Goal: Connect with others: Connect with others

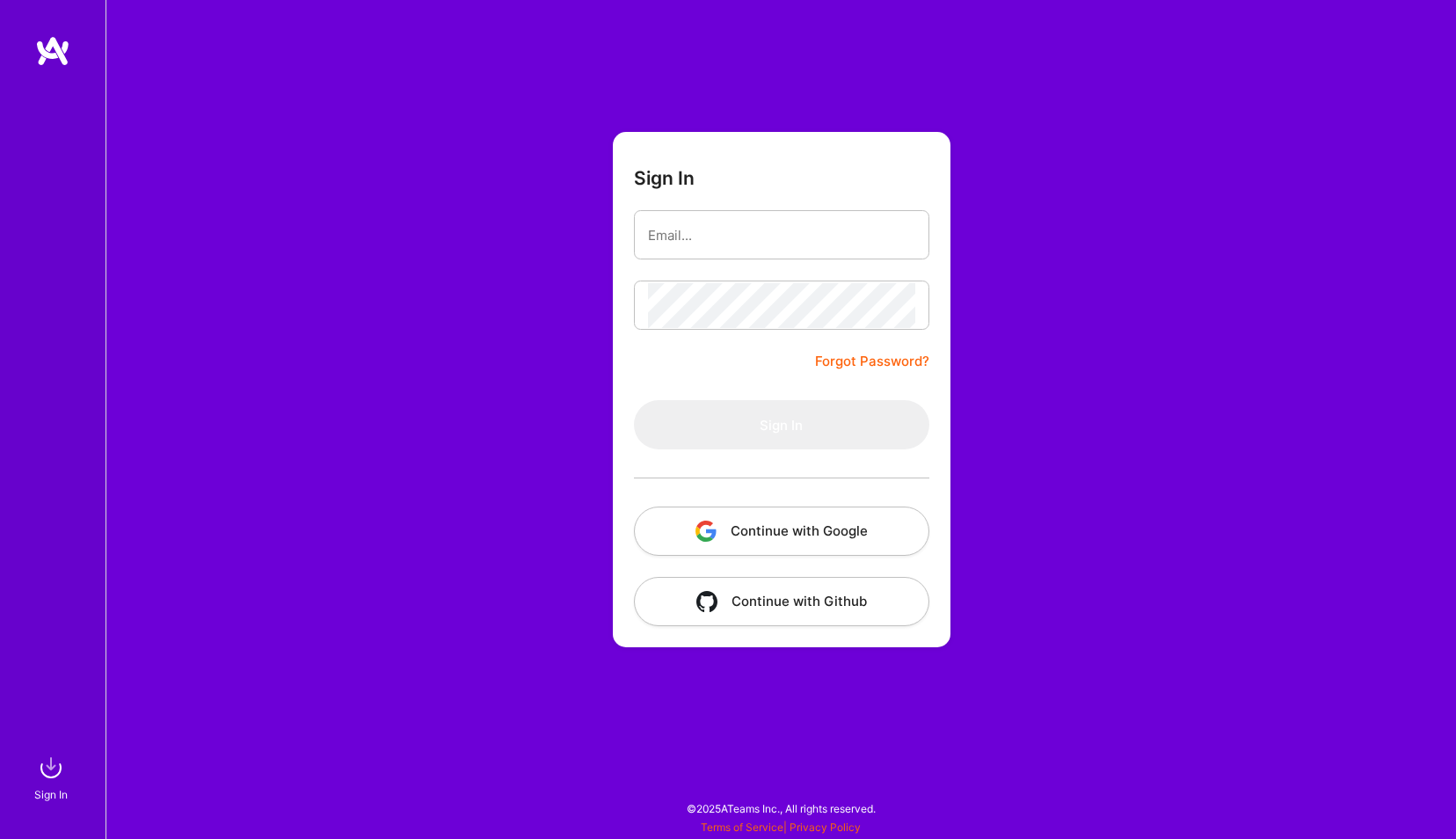
type input "[EMAIL_ADDRESS][DOMAIN_NAME]"
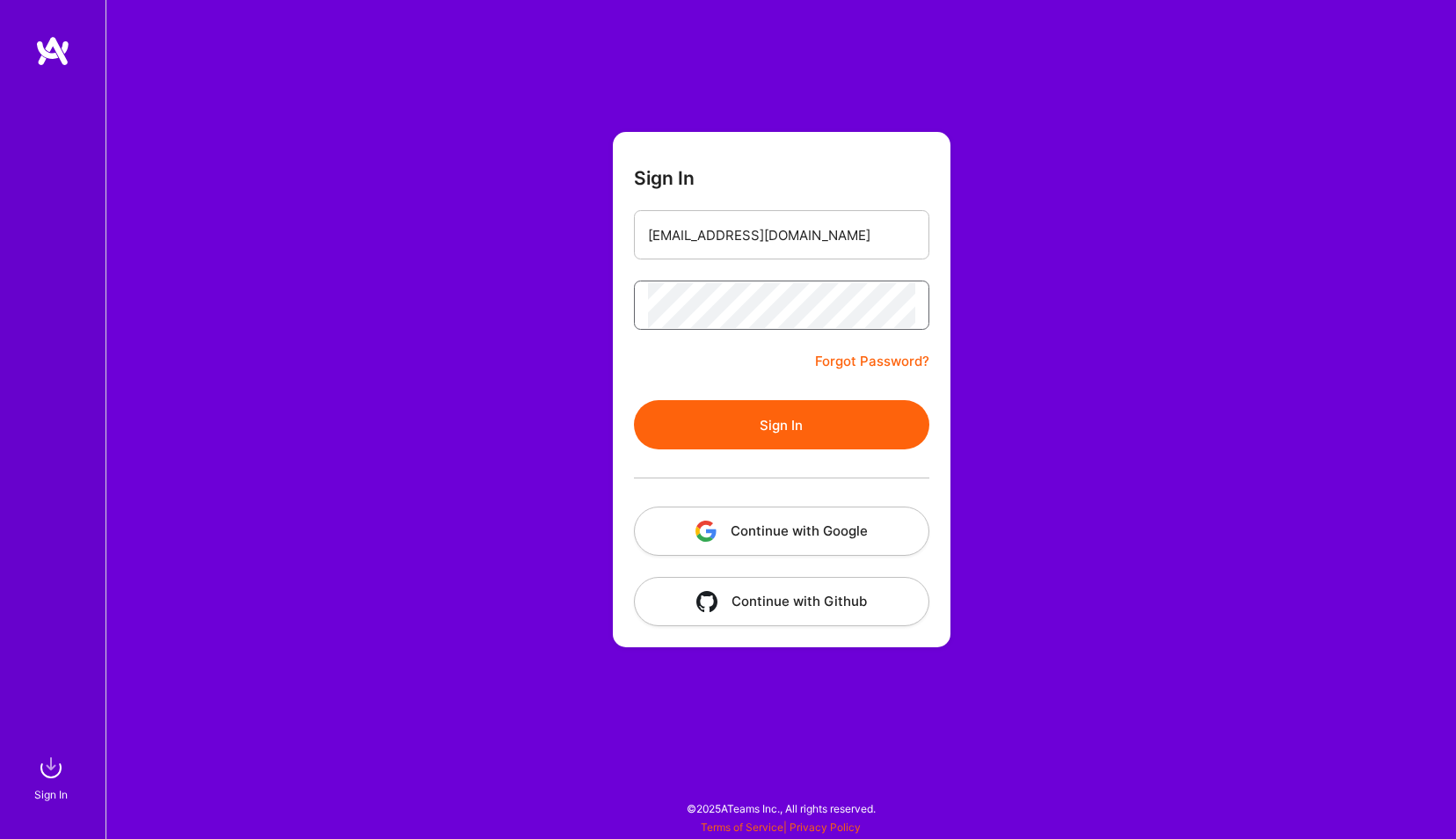
click at [634, 400] on button "Sign In" at bounding box center [781, 425] width 296 height 50
click at [821, 430] on button "Sign In" at bounding box center [781, 425] width 296 height 50
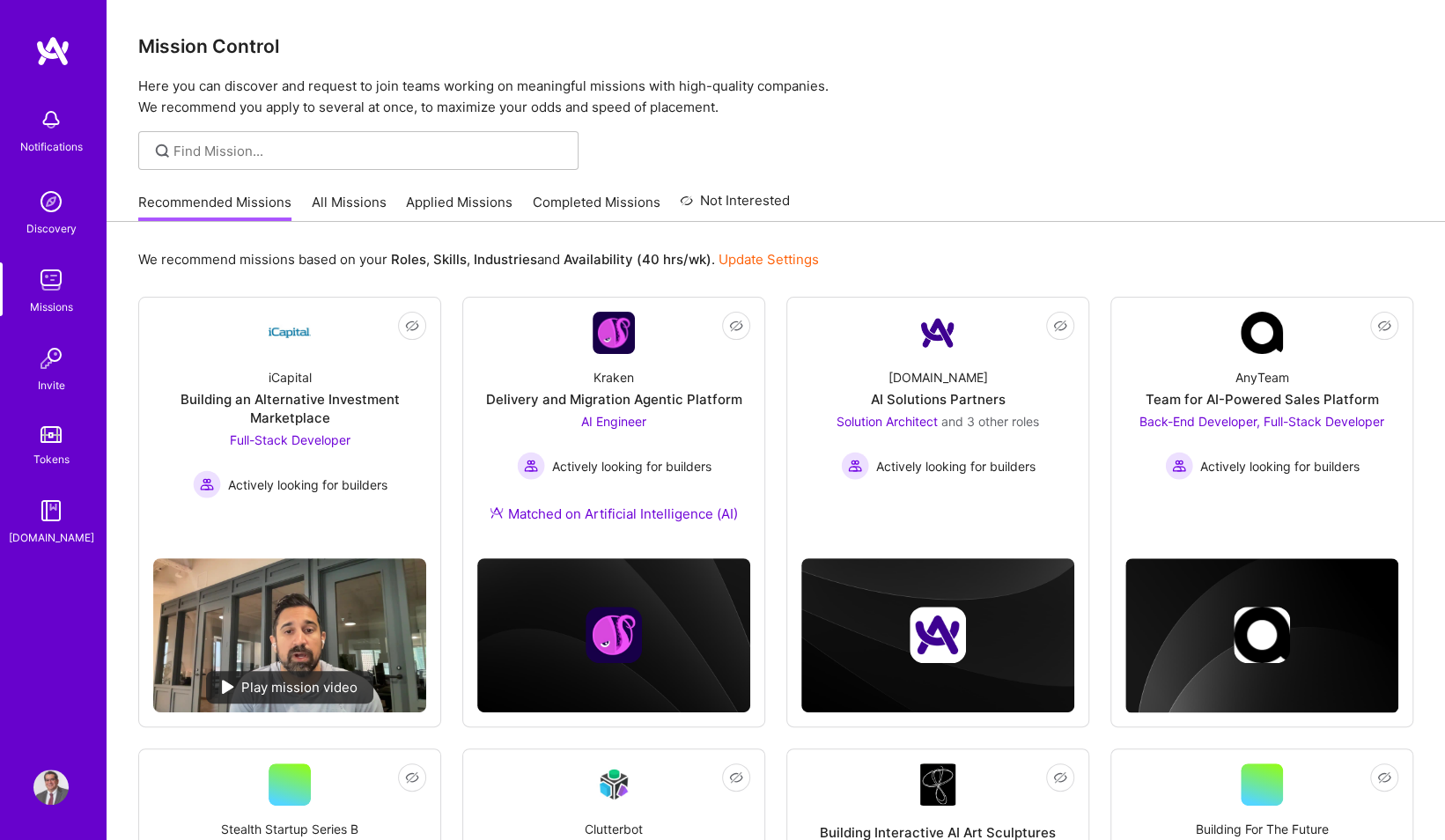
click at [53, 359] on img at bounding box center [51, 358] width 35 height 35
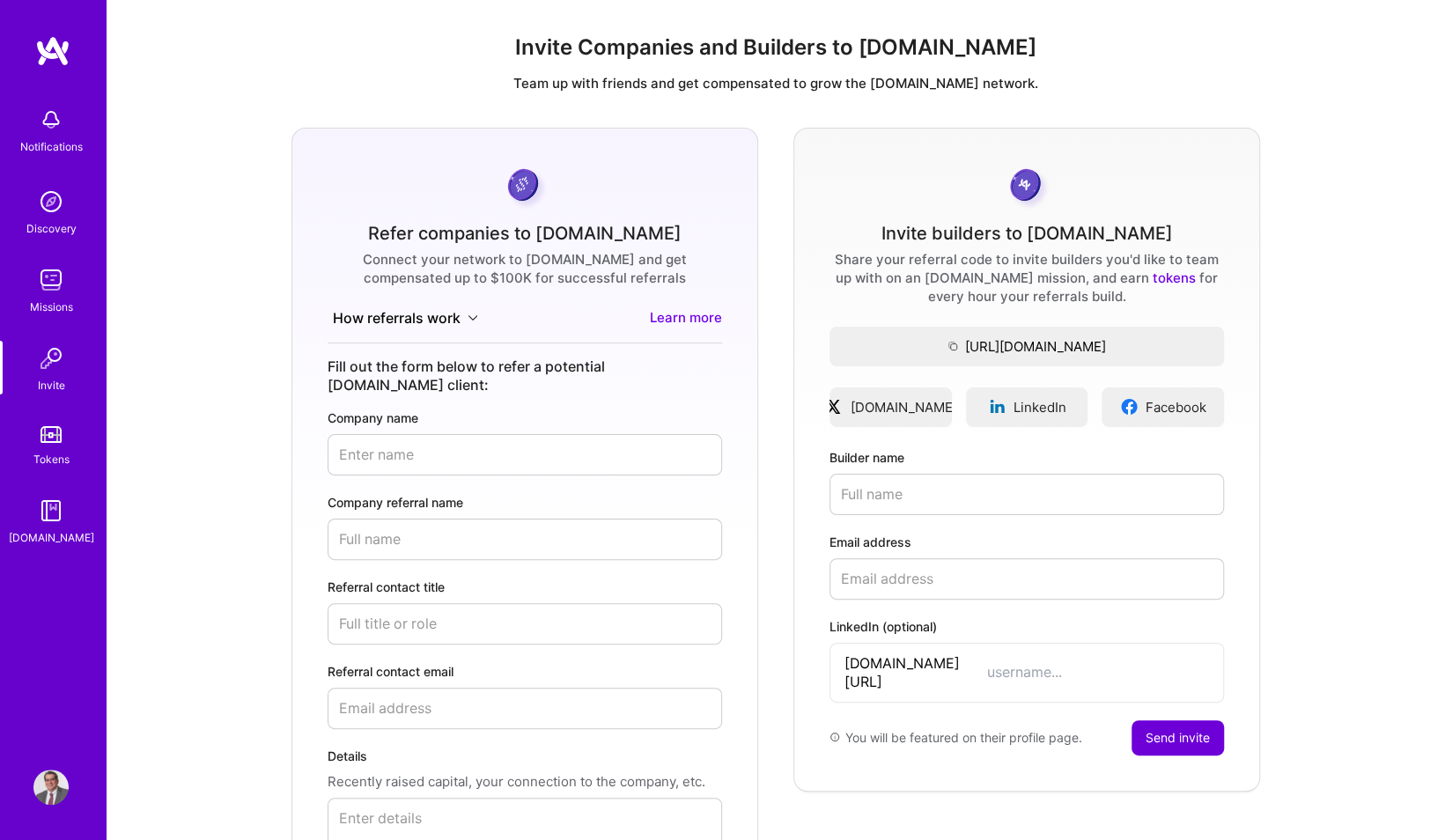
click at [929, 489] on input "Builder name" at bounding box center [1026, 494] width 395 height 41
type input "[PERSON_NAME]"
click at [930, 583] on input "Email address" at bounding box center [1026, 578] width 395 height 41
click at [818, 574] on div "Invite builders to [DOMAIN_NAME] Share your referral code to invite builders yo…" at bounding box center [1026, 460] width 466 height 664
